Goal: Task Accomplishment & Management: Use online tool/utility

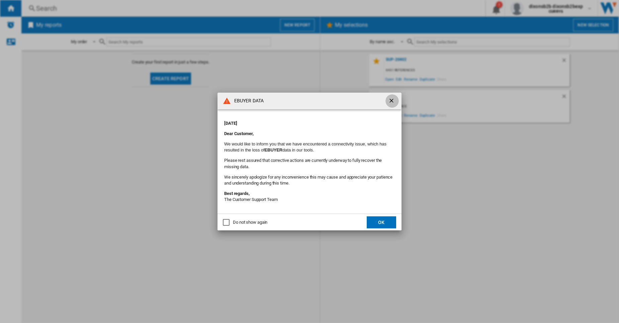
click at [392, 98] on ng-md-icon "getI18NText('BUTTONS.CLOSE_DIALOG')" at bounding box center [392, 101] width 8 height 8
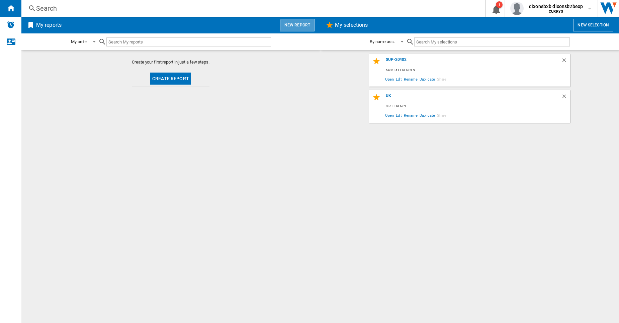
click at [292, 30] on button "New report" at bounding box center [297, 25] width 34 height 13
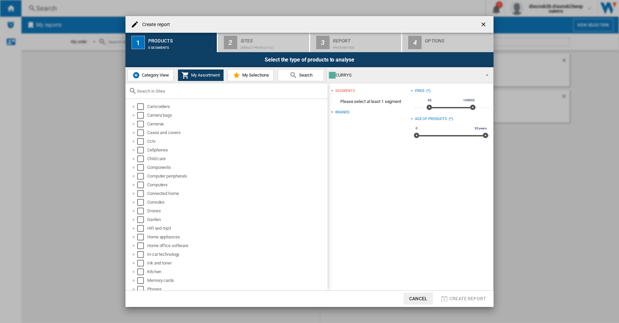
click at [156, 73] on span "Category View" at bounding box center [154, 75] width 29 height 5
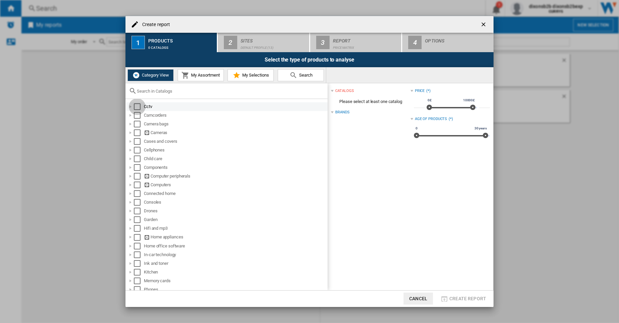
click at [135, 109] on div "Select" at bounding box center [137, 106] width 7 height 7
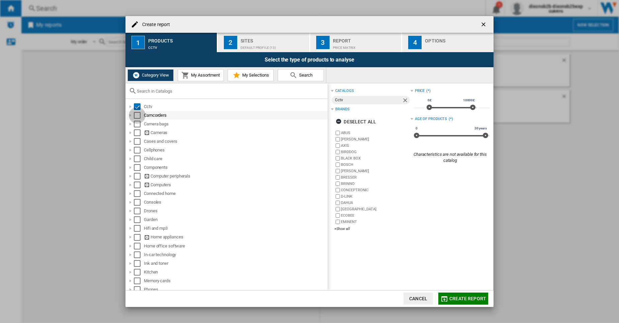
click at [136, 116] on div "Select" at bounding box center [137, 115] width 7 height 7
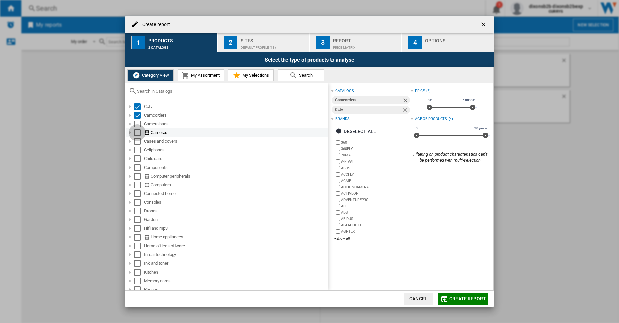
click at [140, 134] on div "Select" at bounding box center [137, 132] width 7 height 7
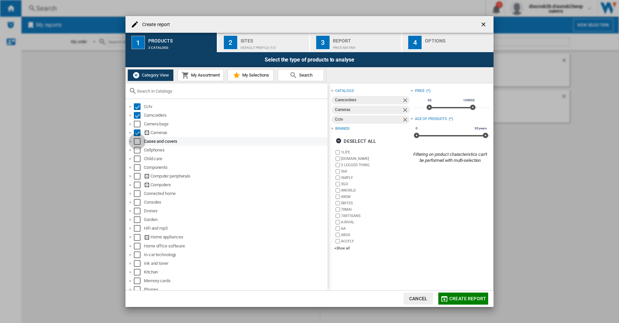
click at [140, 141] on div "Select" at bounding box center [137, 141] width 7 height 7
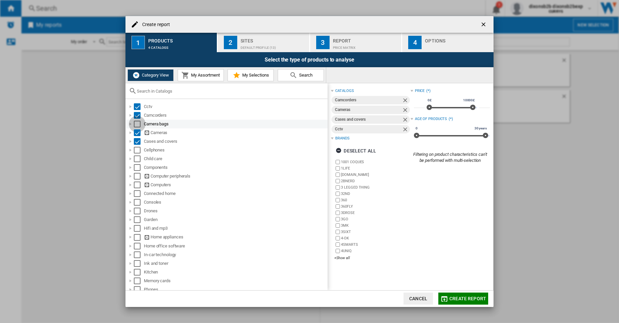
click at [135, 123] on div "Select" at bounding box center [137, 124] width 7 height 7
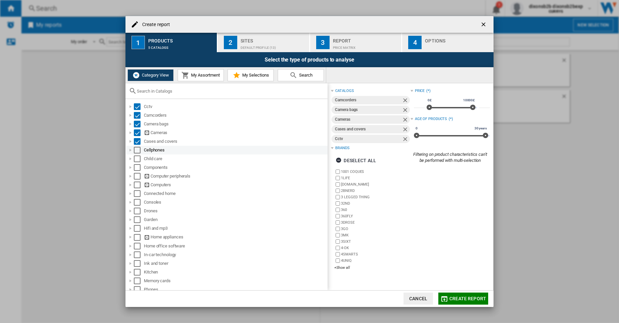
click at [135, 146] on div "Cellphones" at bounding box center [226, 150] width 201 height 9
click at [209, 76] on span "My Assortment" at bounding box center [204, 75] width 30 height 5
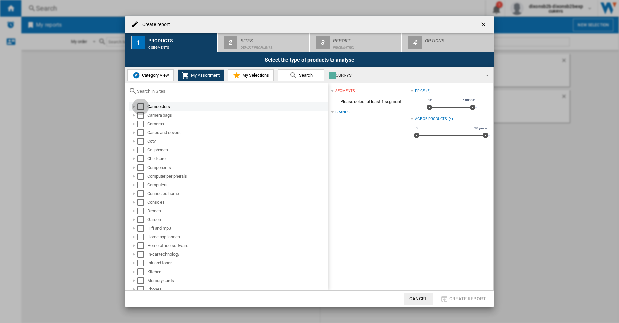
click at [143, 110] on div "Select" at bounding box center [140, 106] width 7 height 7
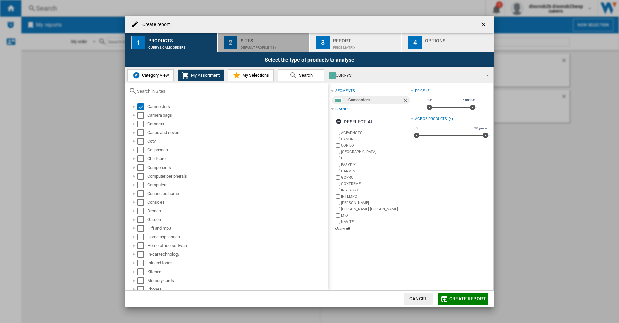
click at [258, 45] on div "Default profile (13)" at bounding box center [274, 45] width 66 height 7
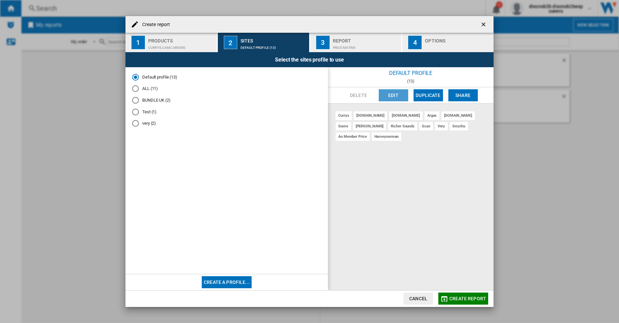
click at [394, 98] on button "Edit" at bounding box center [393, 95] width 29 height 12
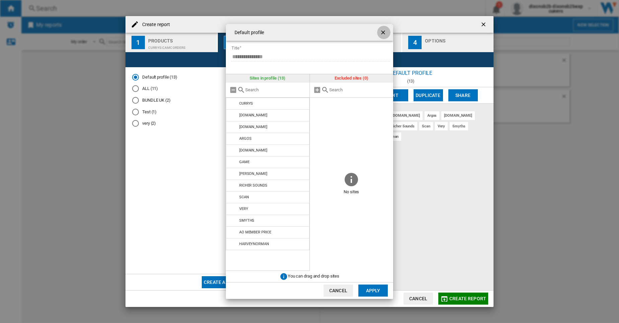
click at [385, 30] on ng-md-icon "getI18NText('BUTTONS.CLOSE_DIALOG')" at bounding box center [384, 33] width 8 height 8
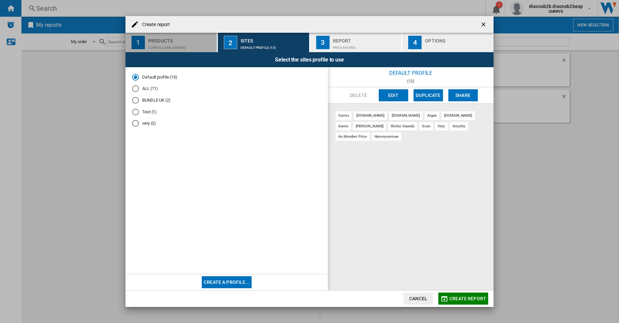
click at [188, 44] on div "CURRYS:Camcorders" at bounding box center [181, 45] width 66 height 7
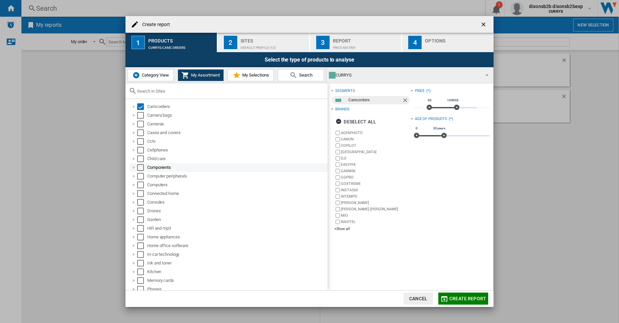
scroll to position [73, 0]
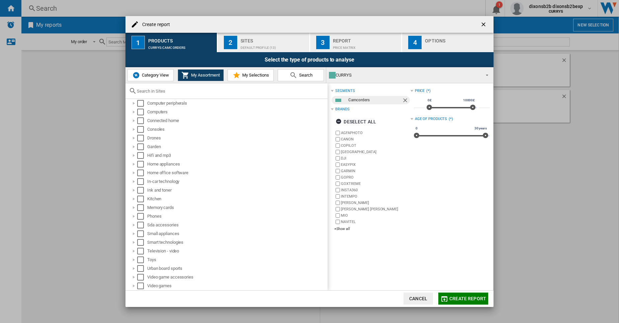
click at [158, 73] on span "Category View" at bounding box center [154, 75] width 29 height 5
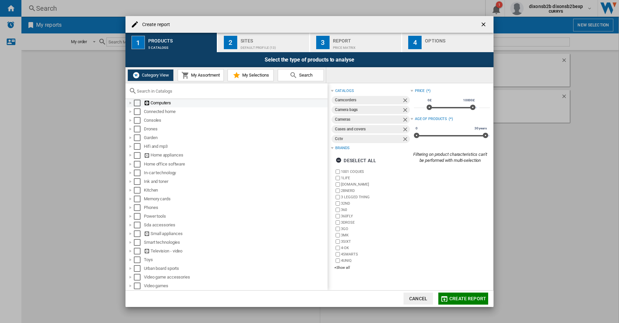
scroll to position [0, 0]
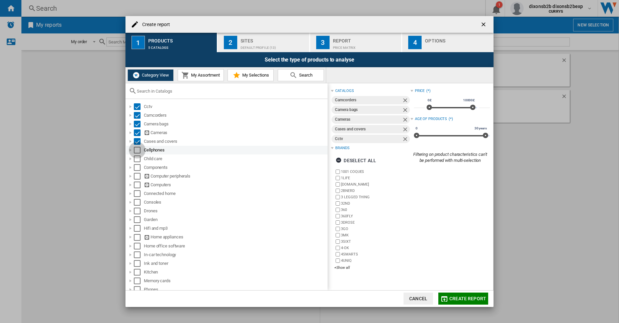
click at [137, 149] on div "Select" at bounding box center [137, 150] width 7 height 7
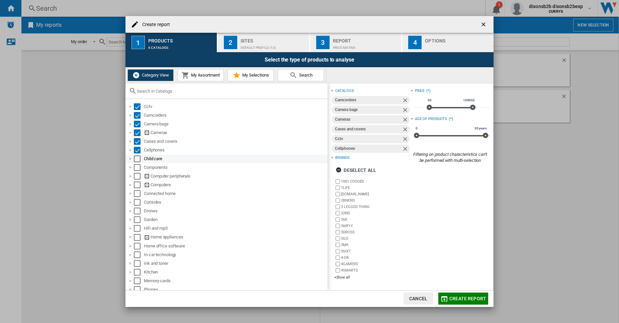
click at [137, 163] on div "Child care" at bounding box center [226, 159] width 201 height 9
click at [138, 158] on div "Select" at bounding box center [137, 159] width 7 height 7
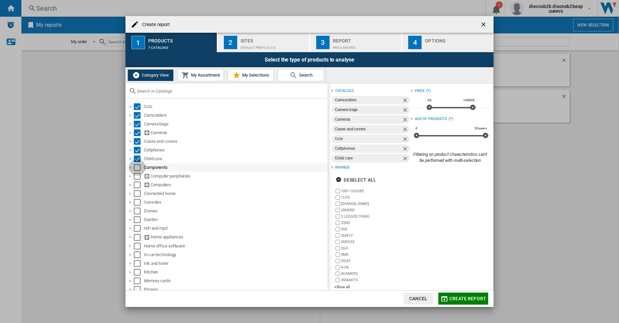
click at [137, 170] on div "Select" at bounding box center [137, 167] width 7 height 7
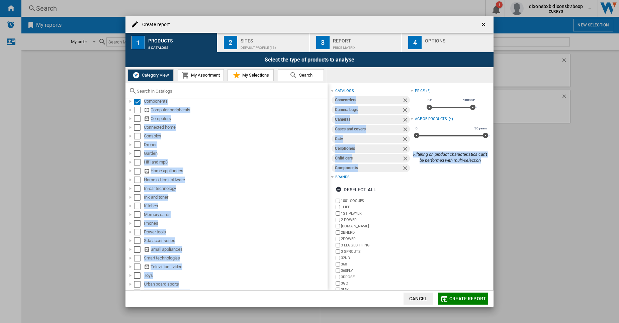
scroll to position [82, 0]
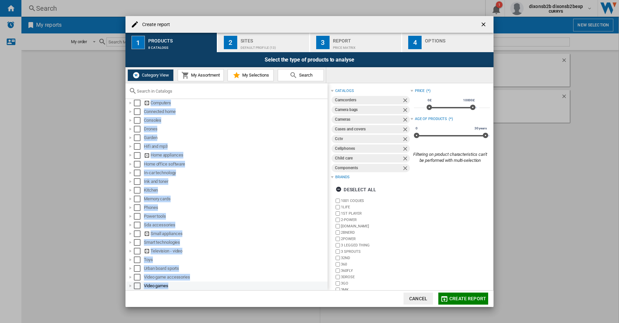
drag, startPoint x: 132, startPoint y: 99, endPoint x: 171, endPoint y: 288, distance: 192.9
click at [171, 288] on div "Cctv Camcorders Camera bags Cameras Cases and covers Cellphones Child care Comp…" at bounding box center [226, 194] width 202 height 191
copy ol "Cctv Camcorders Camera bags Cameras Cases and covers Cellphones Child care Comp…"
click at [481, 21] on ng-md-icon "getI18NText('BUTTONS.CLOSE_DIALOG')" at bounding box center [484, 25] width 8 height 8
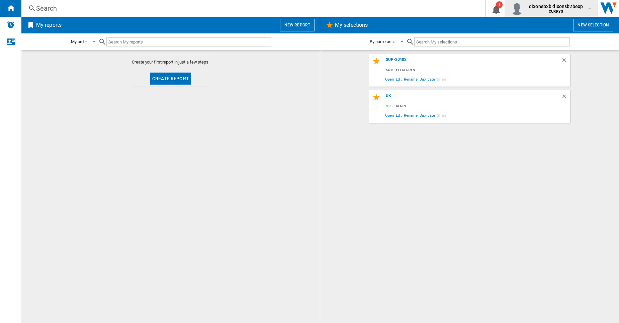
click at [562, 5] on span "dixonsb2b dixonsb2bexp" at bounding box center [556, 6] width 54 height 7
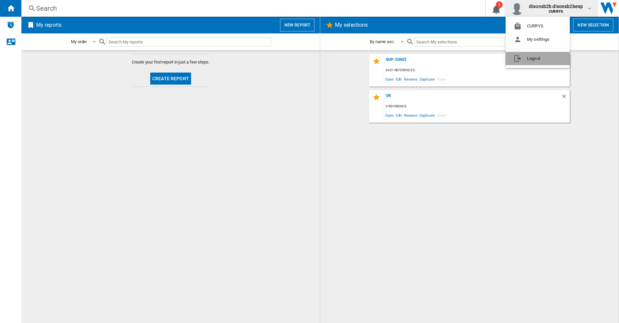
click at [530, 57] on button "Logout" at bounding box center [537, 58] width 64 height 13
